Goal: Use online tool/utility: Utilize a website feature to perform a specific function

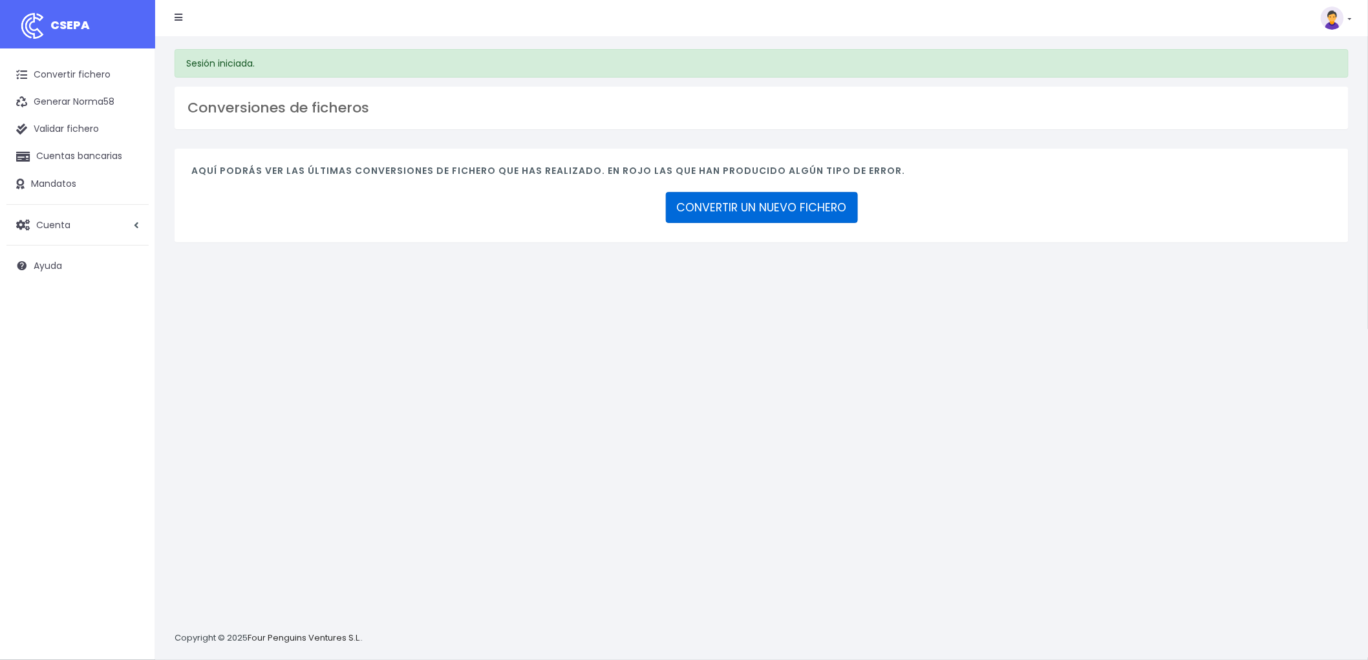
click at [784, 213] on link "CONVERTIR UN NUEVO FICHERO" at bounding box center [762, 207] width 192 height 31
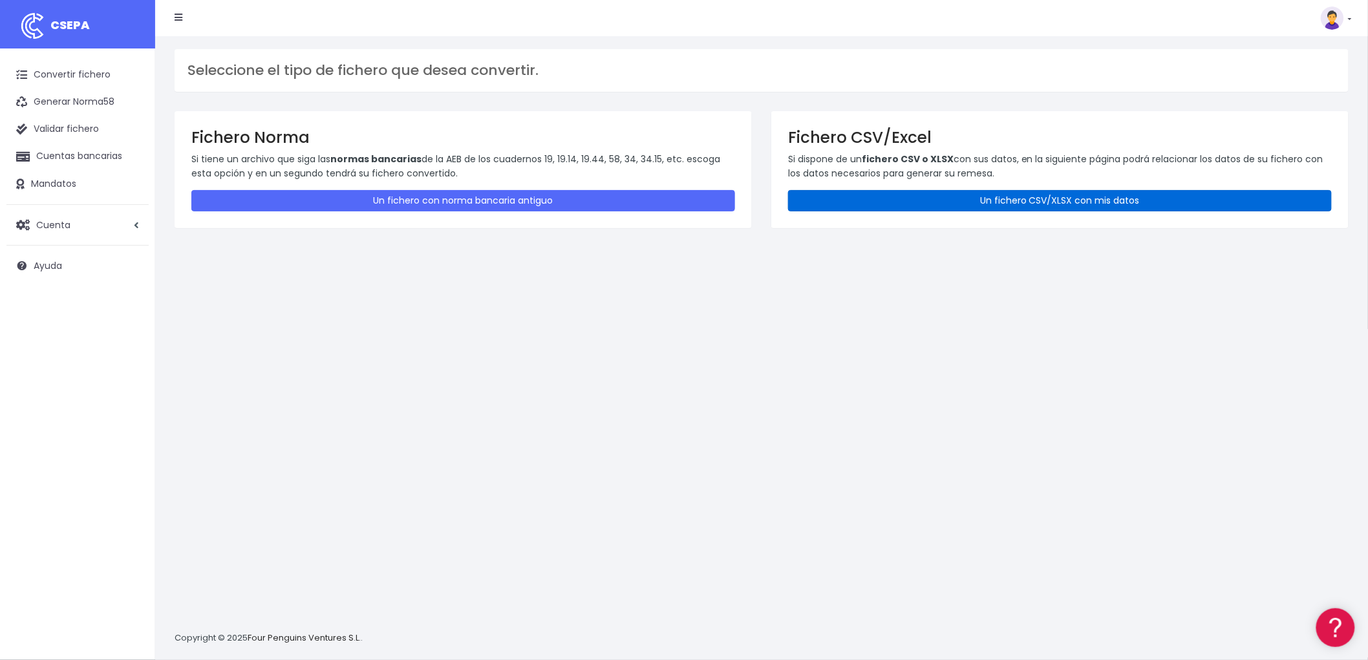
click at [975, 194] on link "Un fichero CSV/XLSX con mis datos" at bounding box center [1060, 200] width 544 height 21
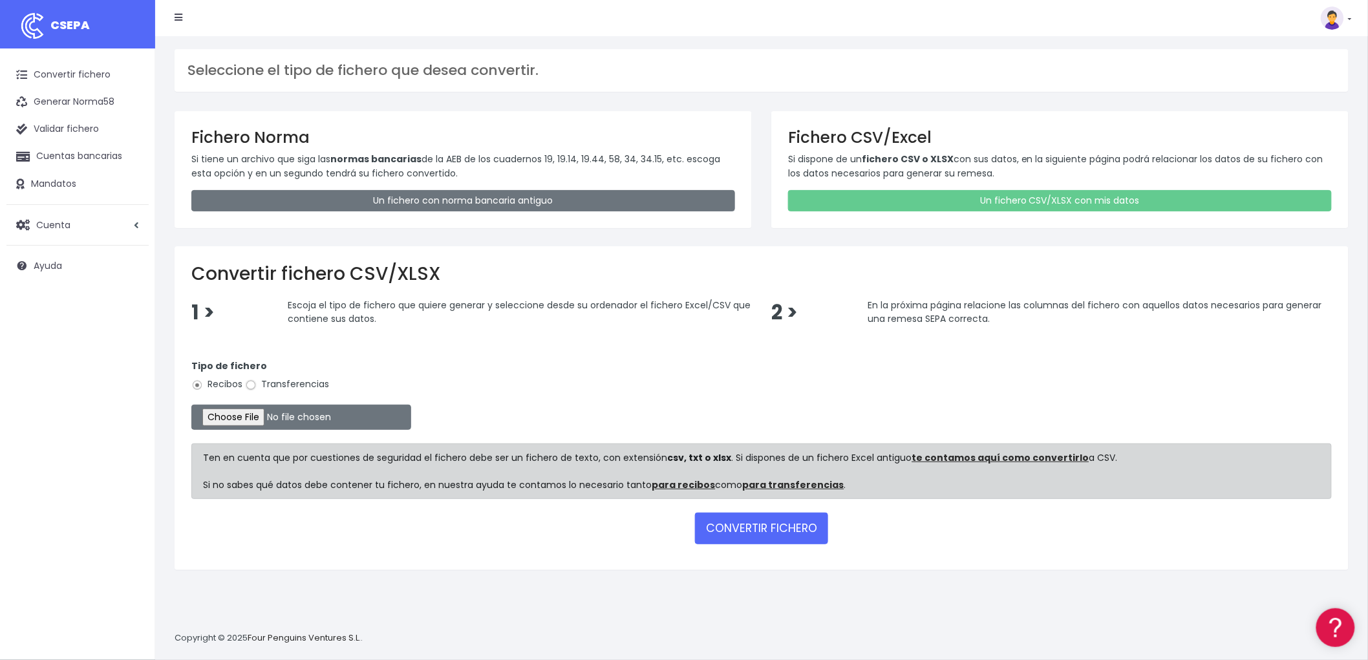
click at [254, 382] on input "Transferencias" at bounding box center [251, 386] width 12 height 12
radio input "true"
click at [243, 419] on input "file" at bounding box center [301, 417] width 220 height 25
type input "C:\fakepath\NOMINAS ADV.csv"
click at [805, 524] on button "CONVERTIR FICHERO" at bounding box center [761, 528] width 133 height 31
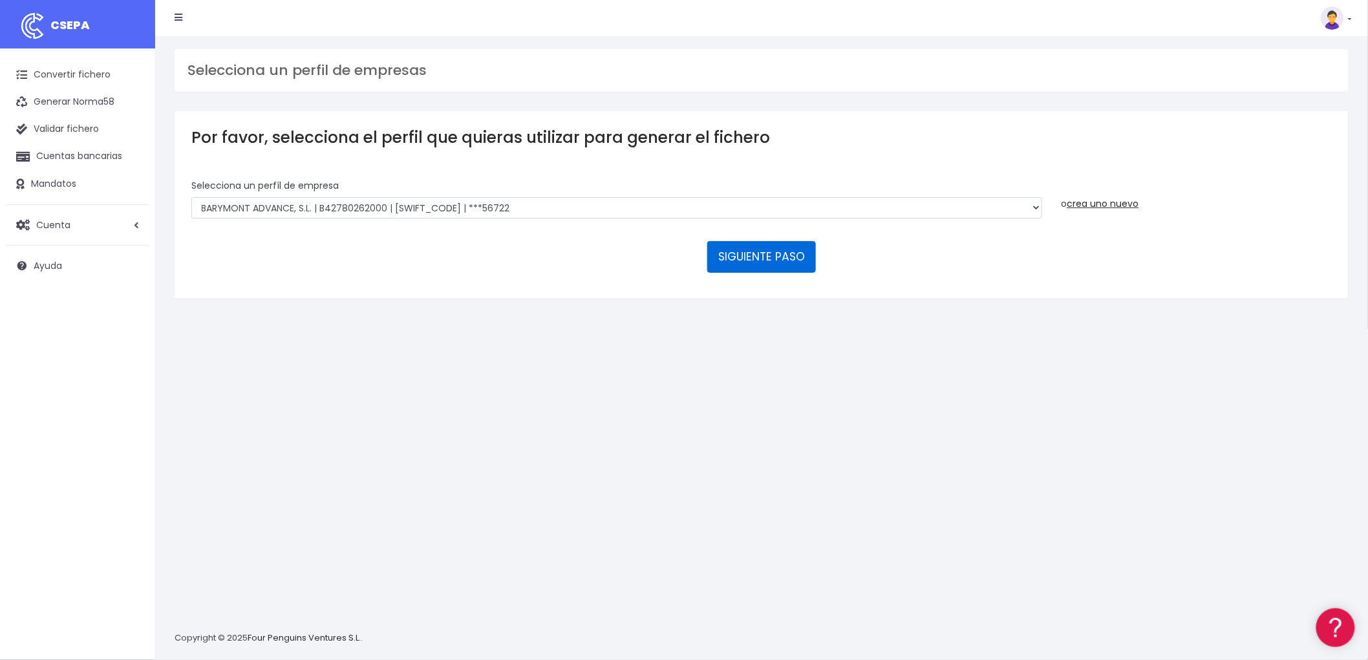
click at [777, 261] on button "SIGUIENTE PASO" at bounding box center [761, 256] width 109 height 31
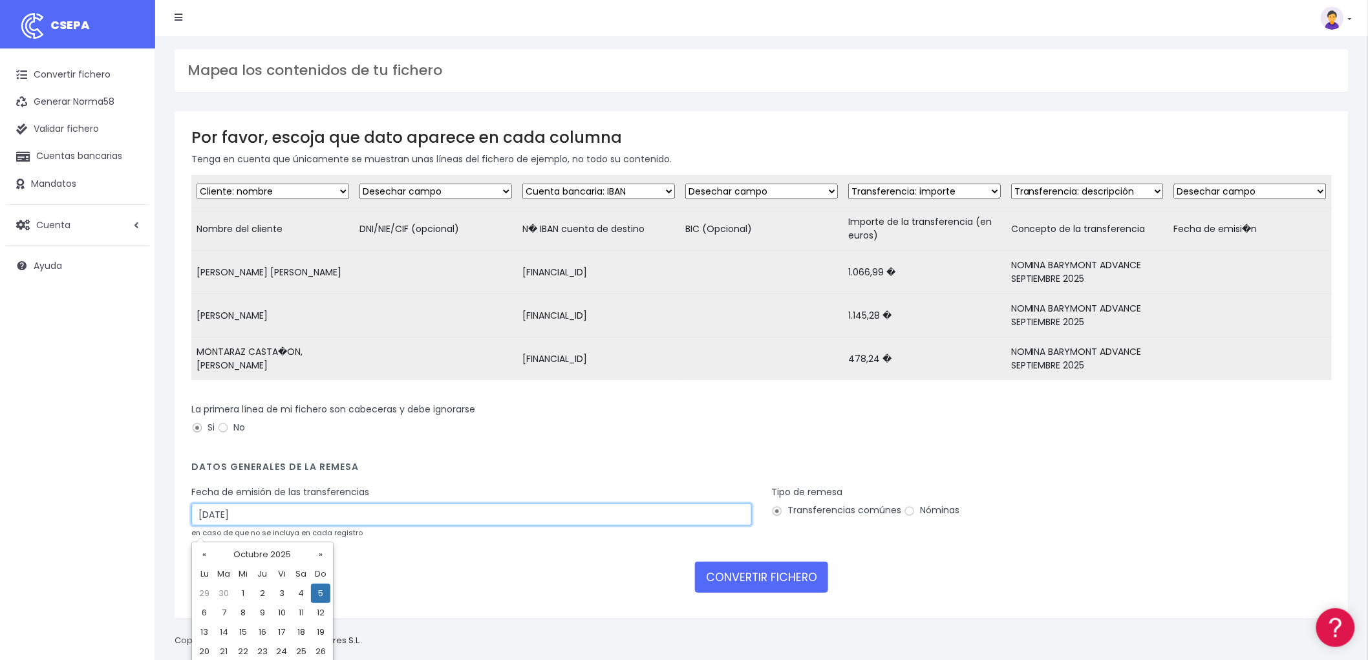
click at [296, 526] on input "05/10/2025" at bounding box center [471, 515] width 561 height 22
click at [283, 594] on td "3" at bounding box center [281, 593] width 19 height 19
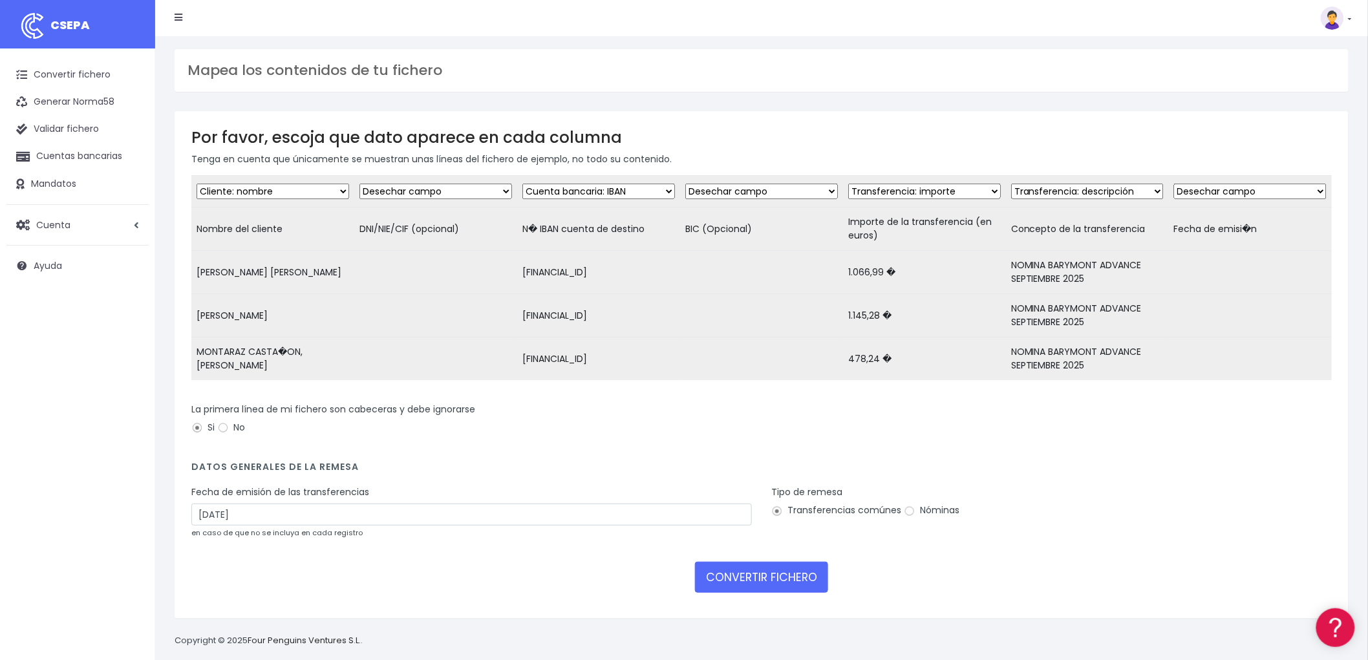
type input "03/10/2025"
click at [908, 517] on input "Nóminas" at bounding box center [910, 512] width 12 height 12
radio input "true"
click at [792, 579] on button "CONVERTIR FICHERO" at bounding box center [761, 577] width 133 height 31
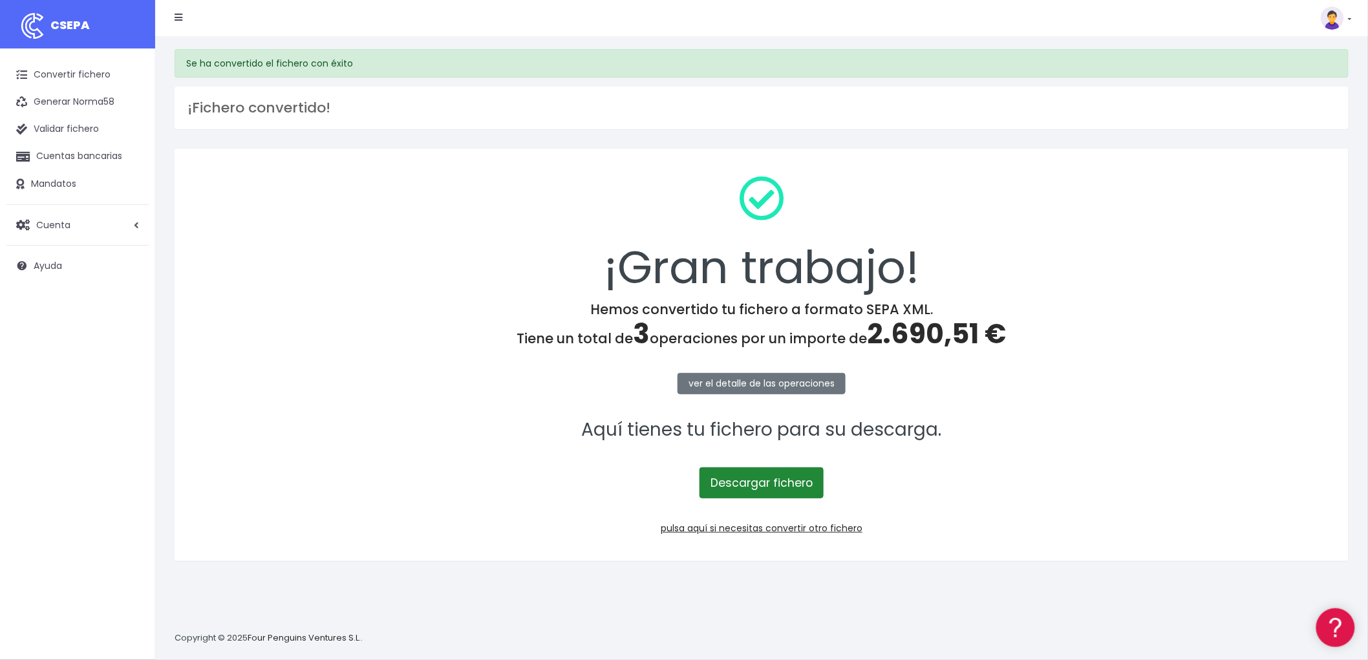
click at [775, 480] on link "Descargar fichero" at bounding box center [762, 483] width 124 height 31
click at [843, 527] on link "pulsa aquí si necesitas convertir otro fichero" at bounding box center [762, 528] width 202 height 13
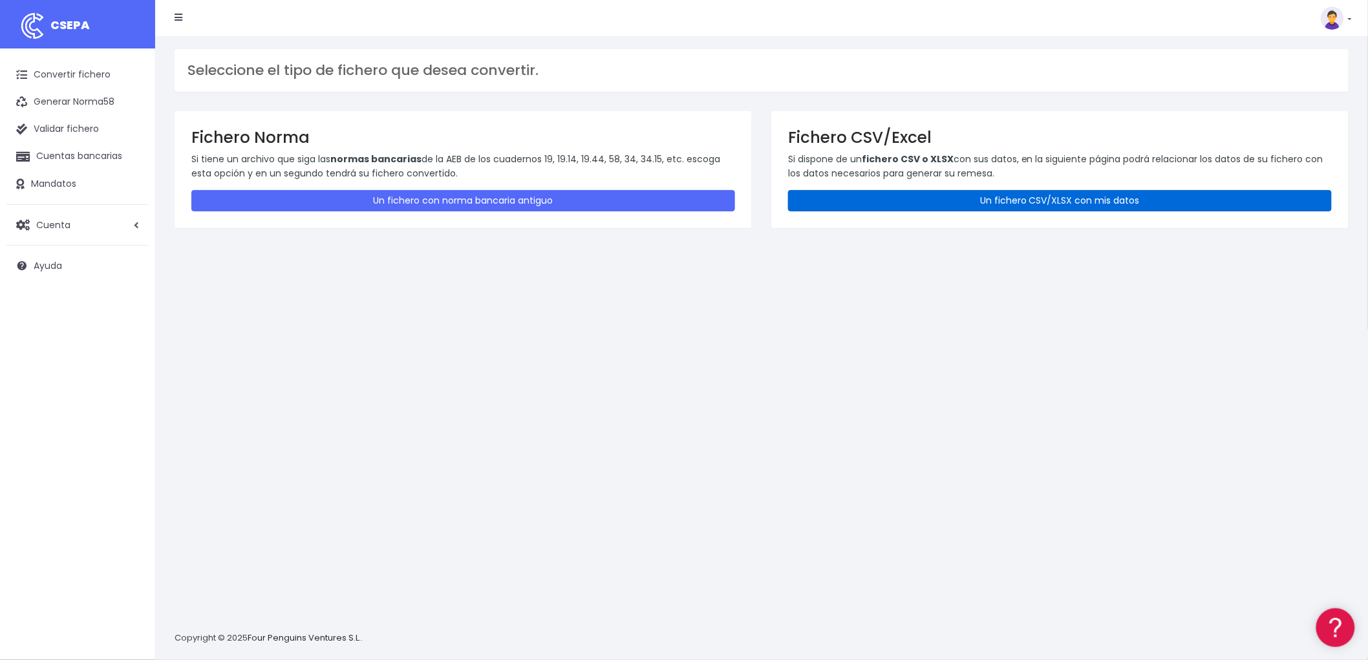
click at [1057, 192] on link "Un fichero CSV/XLSX con mis datos" at bounding box center [1060, 200] width 544 height 21
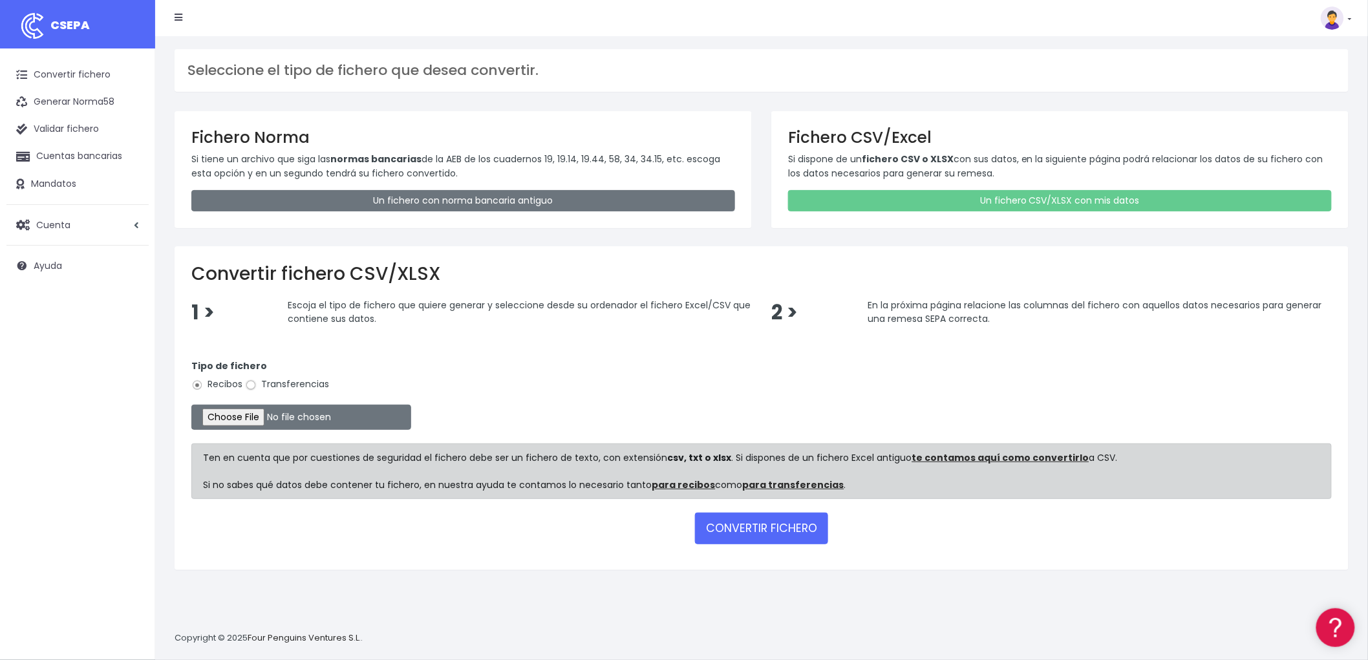
click at [250, 383] on input "Transferencias" at bounding box center [251, 386] width 12 height 12
radio input "true"
click at [244, 415] on input "file" at bounding box center [301, 417] width 220 height 25
type input "C:\fakepath\NOMINAS ADV.csv"
click at [754, 522] on button "CONVERTIR FICHERO" at bounding box center [761, 528] width 133 height 31
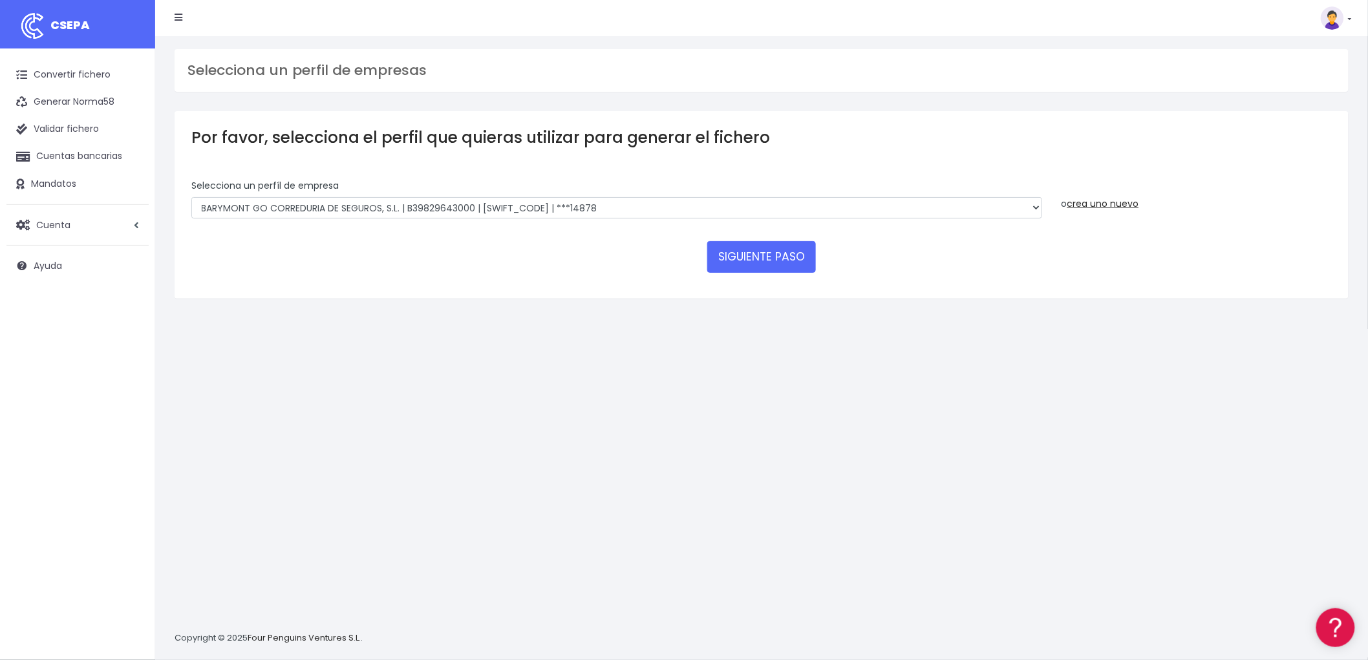
select select "1544"
click at [191, 197] on select "BARYMONT GO CORREDURIA DE SEGUROS, S.L. | B39829643000 | [SWIFT_CODE] | ***1487…" at bounding box center [616, 208] width 851 height 22
click at [738, 257] on button "SIGUIENTE PASO" at bounding box center [761, 256] width 109 height 31
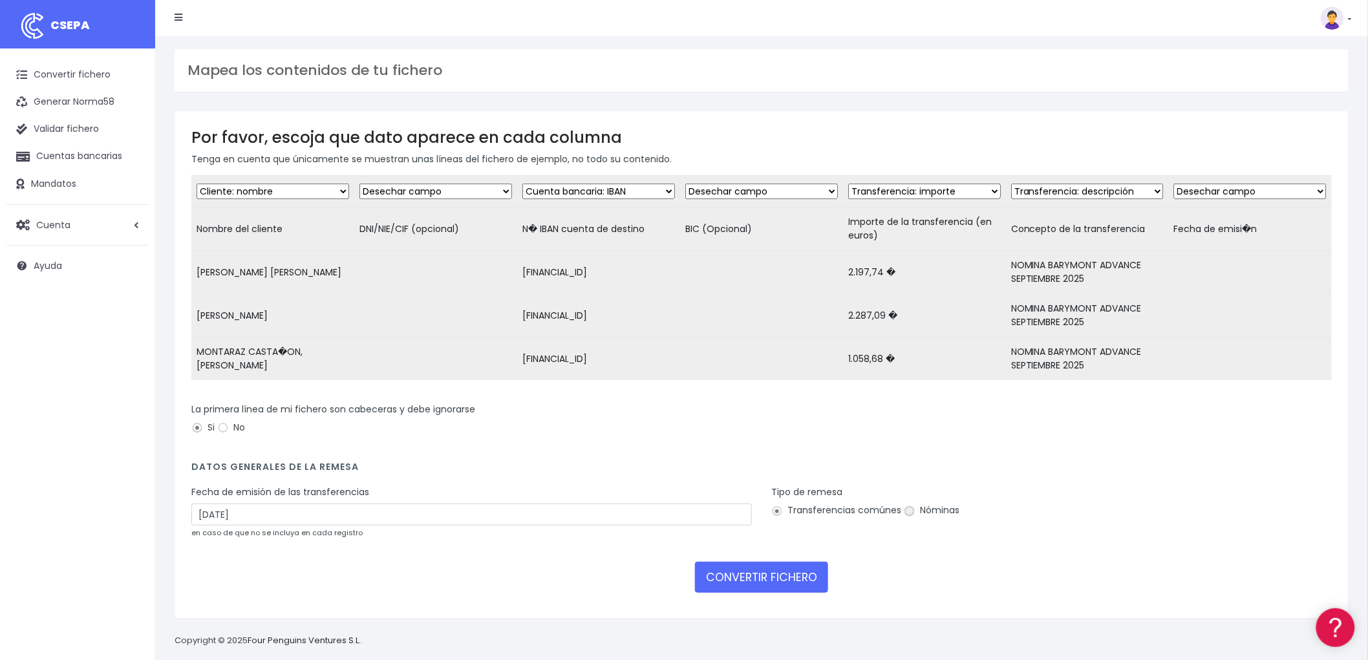
click at [909, 517] on input "Nóminas" at bounding box center [910, 512] width 12 height 12
radio input "true"
click at [338, 516] on input "[DATE]" at bounding box center [471, 515] width 561 height 22
click at [282, 589] on td "3" at bounding box center [281, 593] width 19 height 19
type input "[DATE]"
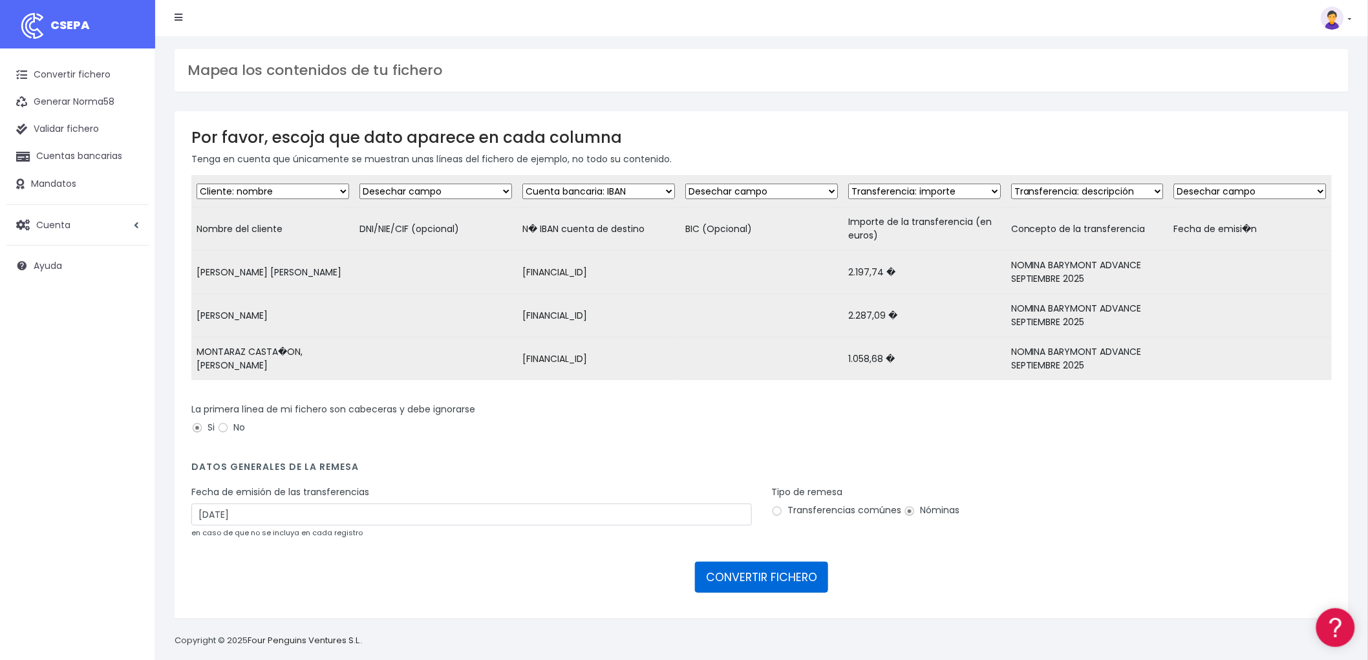
click at [742, 589] on button "CONVERTIR FICHERO" at bounding box center [761, 577] width 133 height 31
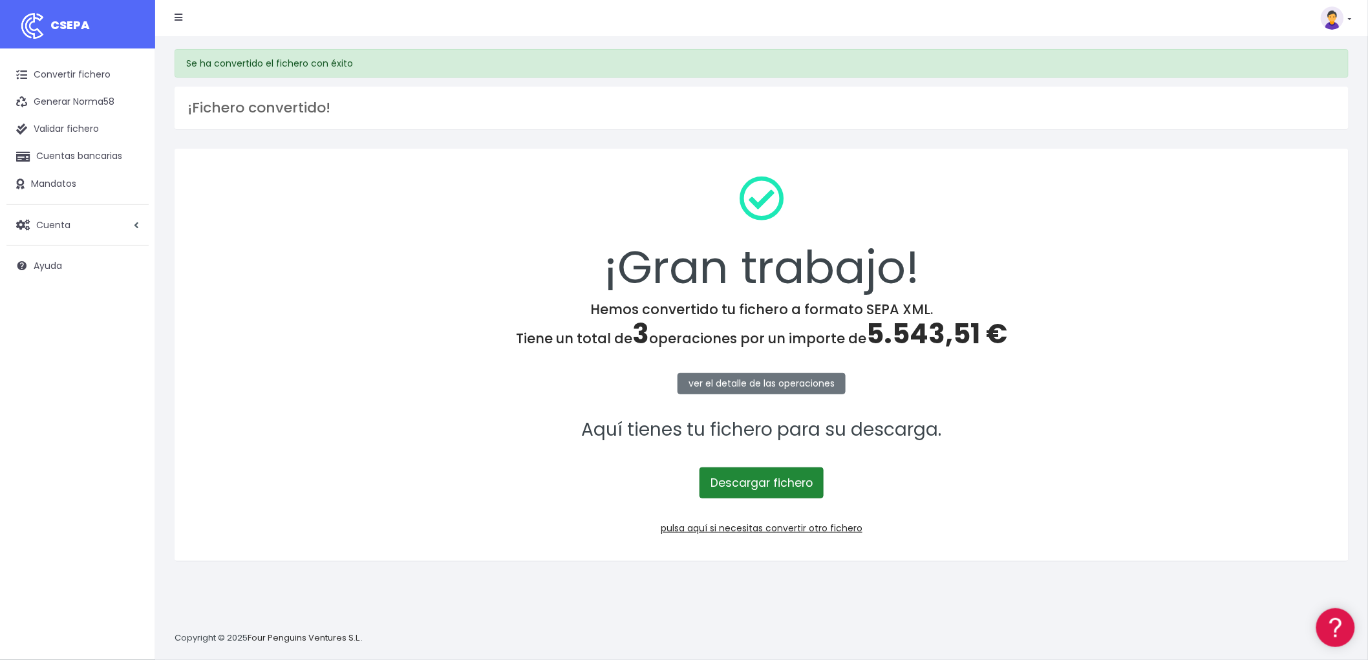
click at [773, 473] on link "Descargar fichero" at bounding box center [762, 483] width 124 height 31
